Goal: Task Accomplishment & Management: Use online tool/utility

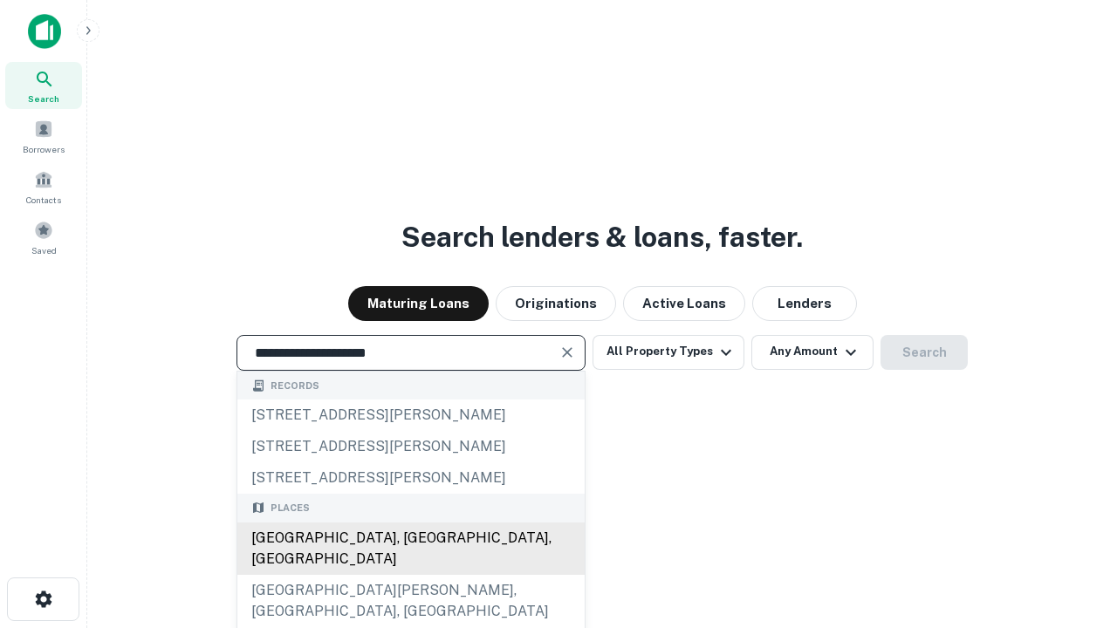
click at [410, 575] on div "[GEOGRAPHIC_DATA], [GEOGRAPHIC_DATA], [GEOGRAPHIC_DATA]" at bounding box center [410, 549] width 347 height 52
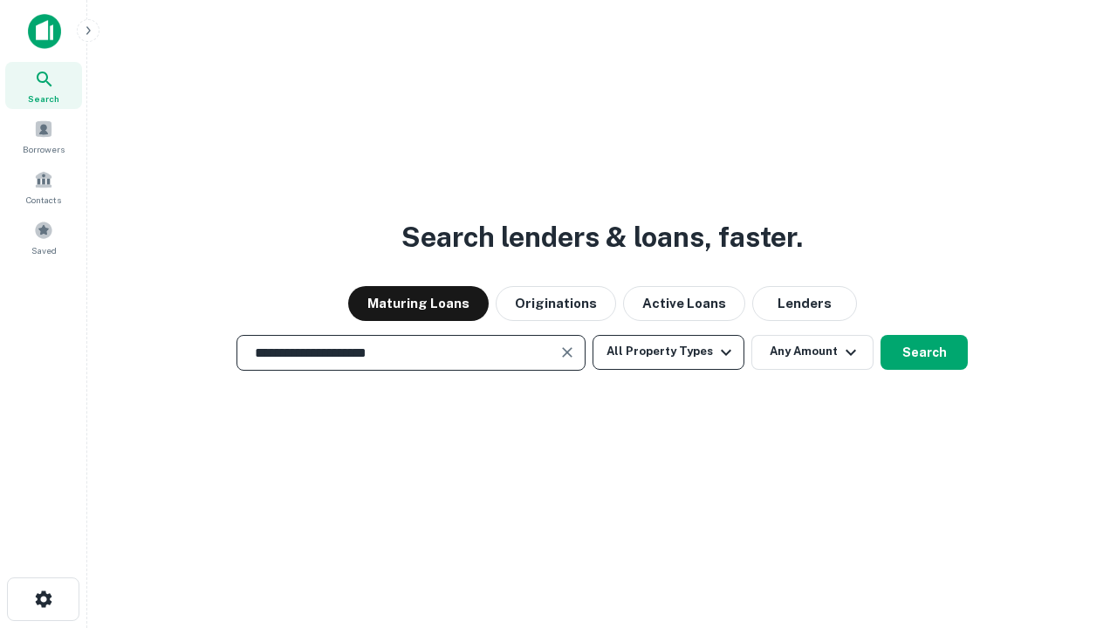
type input "**********"
click at [668, 352] on button "All Property Types" at bounding box center [668, 352] width 152 height 35
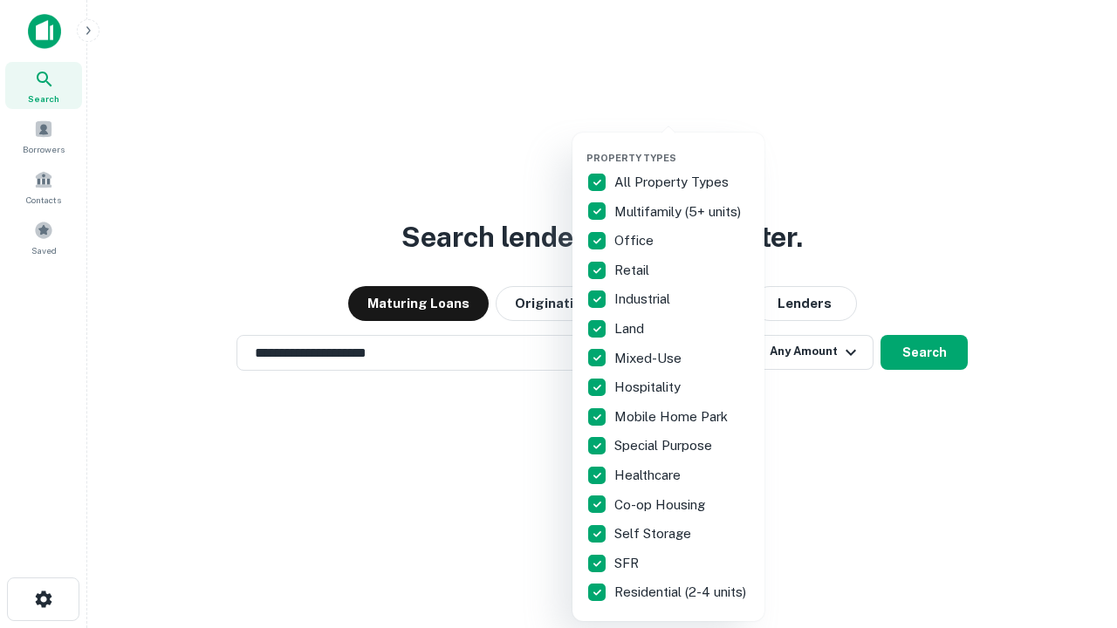
click at [682, 147] on button "button" at bounding box center [682, 147] width 192 height 1
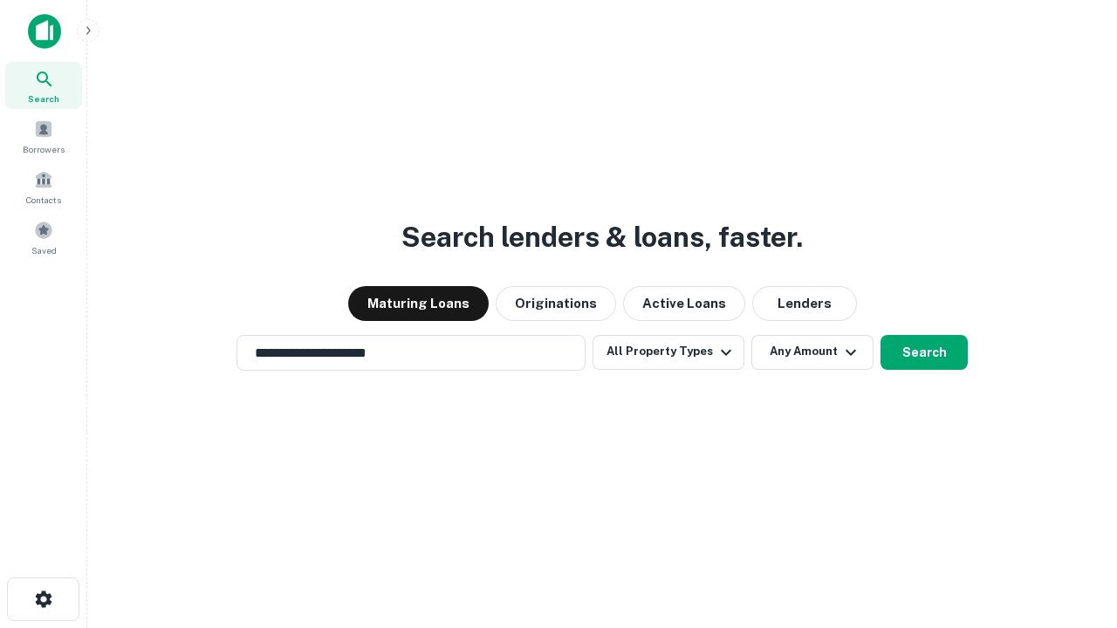
scroll to position [27, 0]
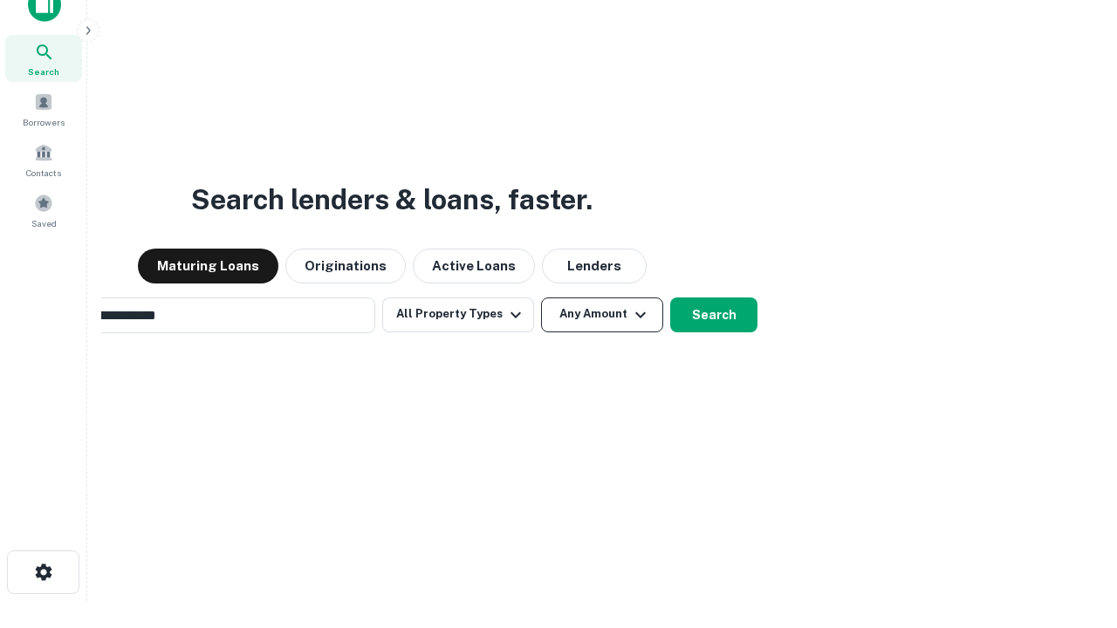
click at [541, 298] on button "Any Amount" at bounding box center [602, 315] width 122 height 35
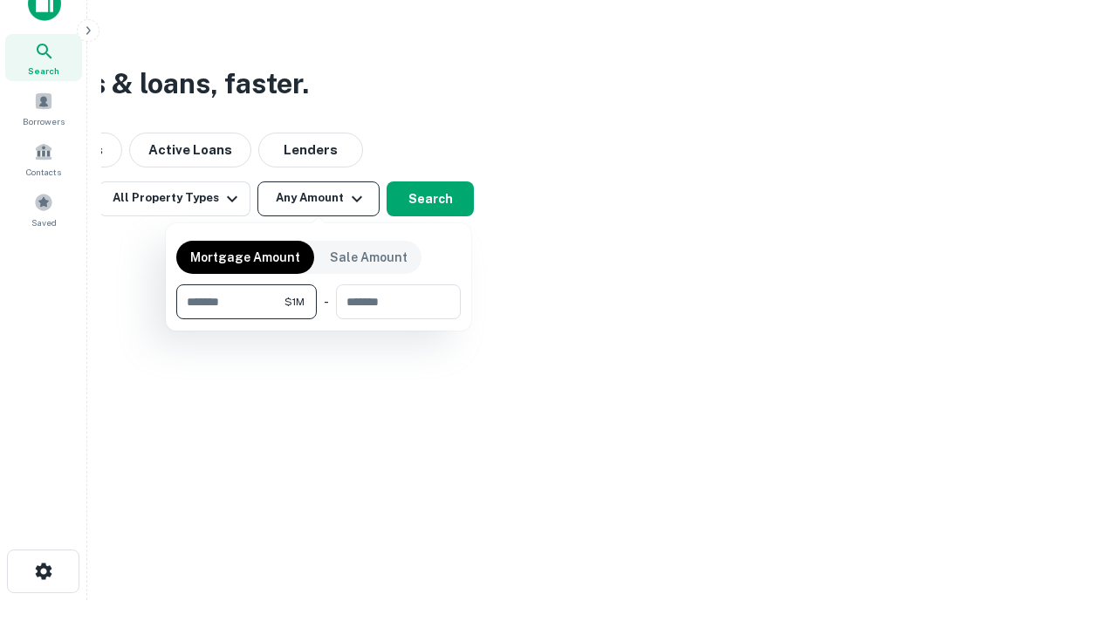
type input "*******"
click at [318, 319] on button "button" at bounding box center [318, 319] width 284 height 1
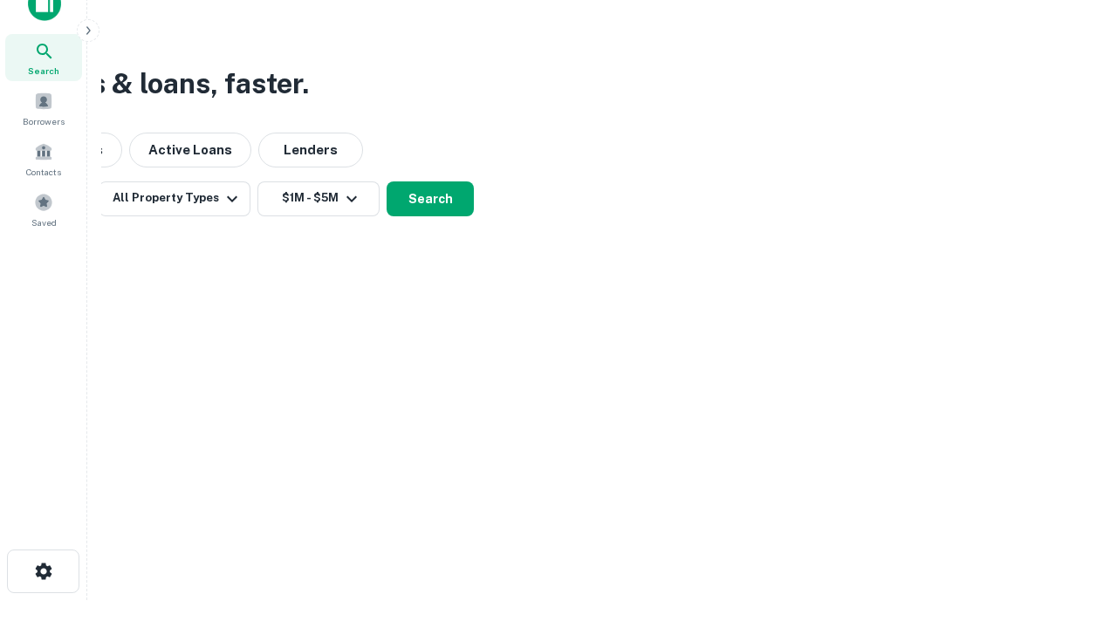
scroll to position [27, 0]
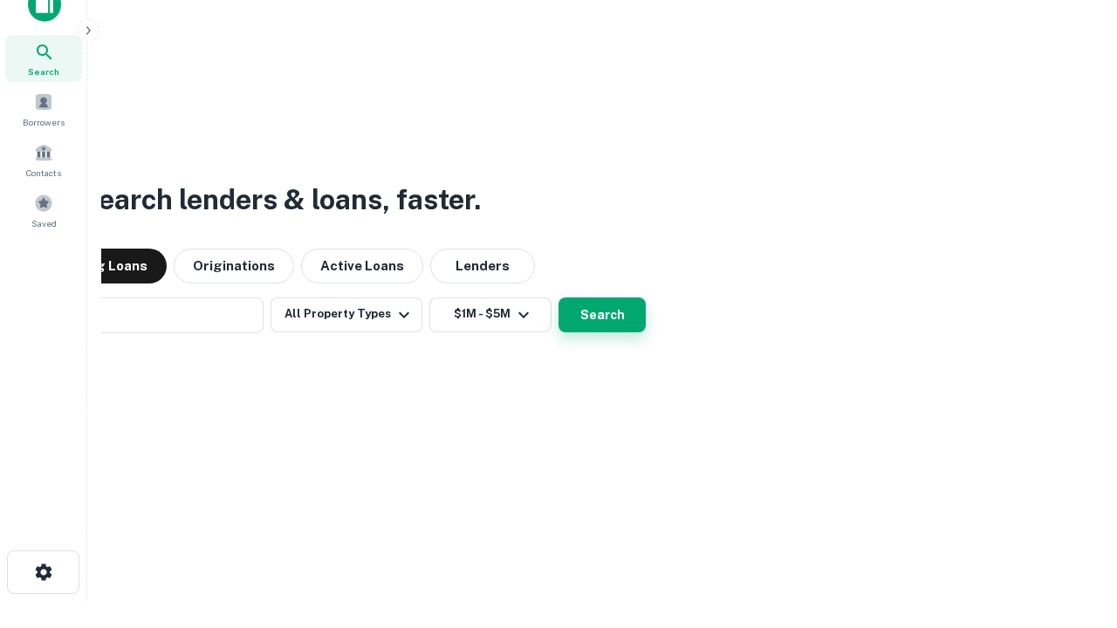
click at [558, 298] on button "Search" at bounding box center [601, 315] width 87 height 35
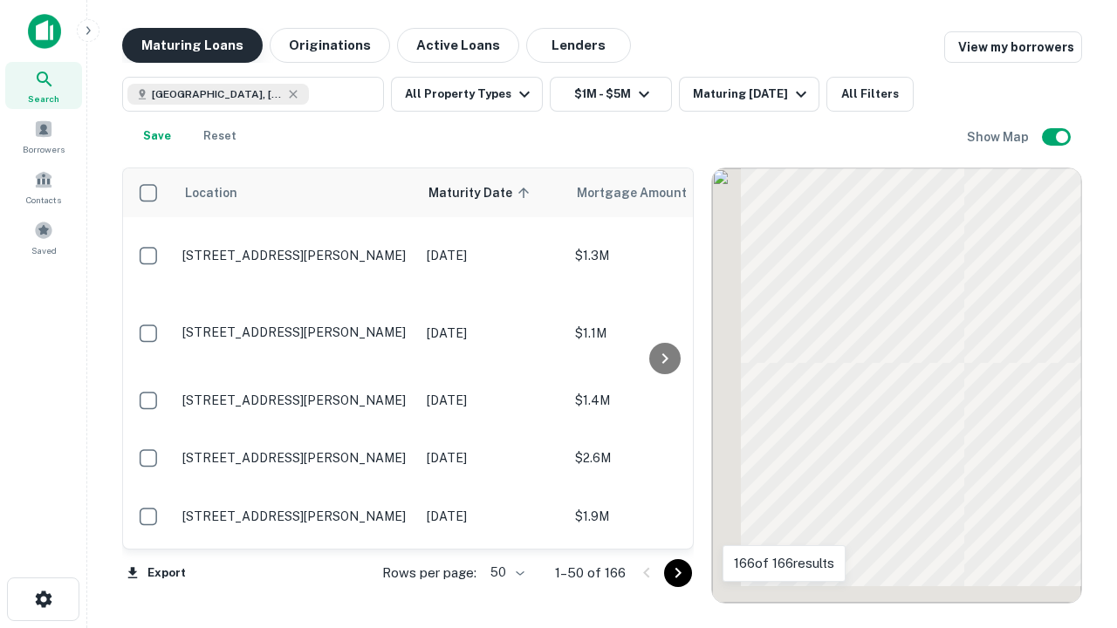
click at [192, 45] on button "Maturing Loans" at bounding box center [192, 45] width 140 height 35
